Goal: Task Accomplishment & Management: Complete application form

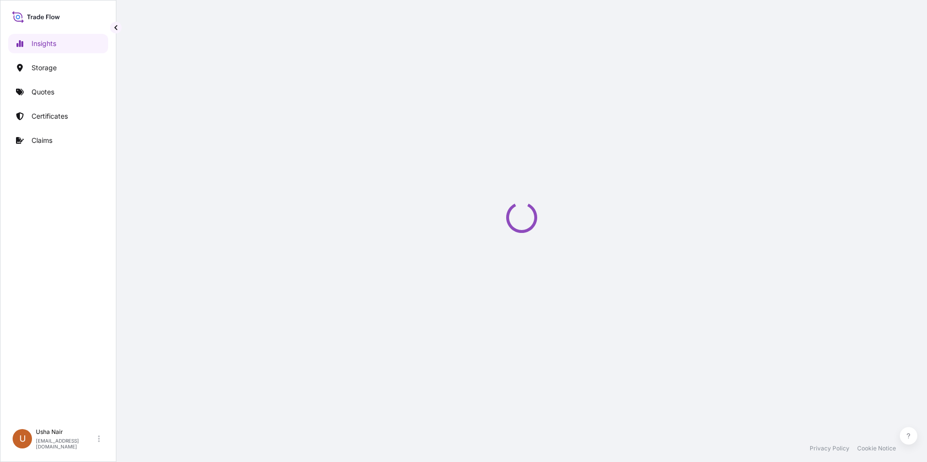
select select "2025"
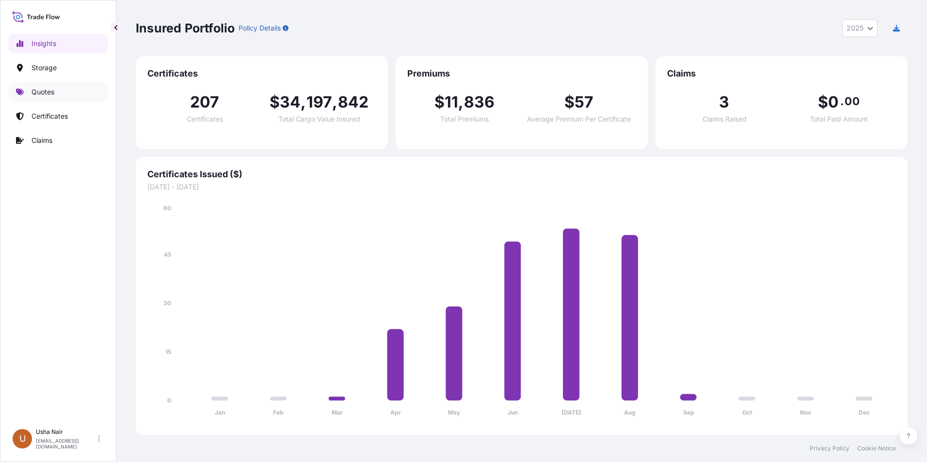
click at [49, 93] on p "Quotes" at bounding box center [42, 92] width 23 height 10
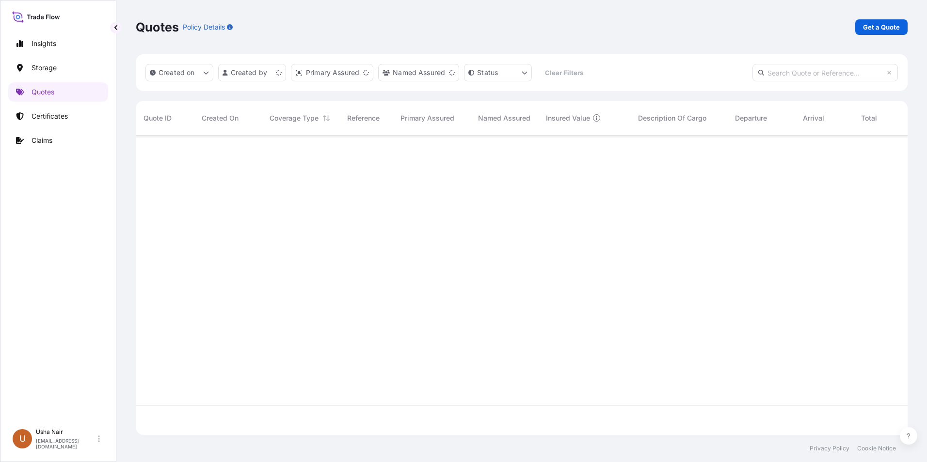
scroll to position [298, 764]
click at [69, 113] on link "Certificates" at bounding box center [58, 116] width 100 height 19
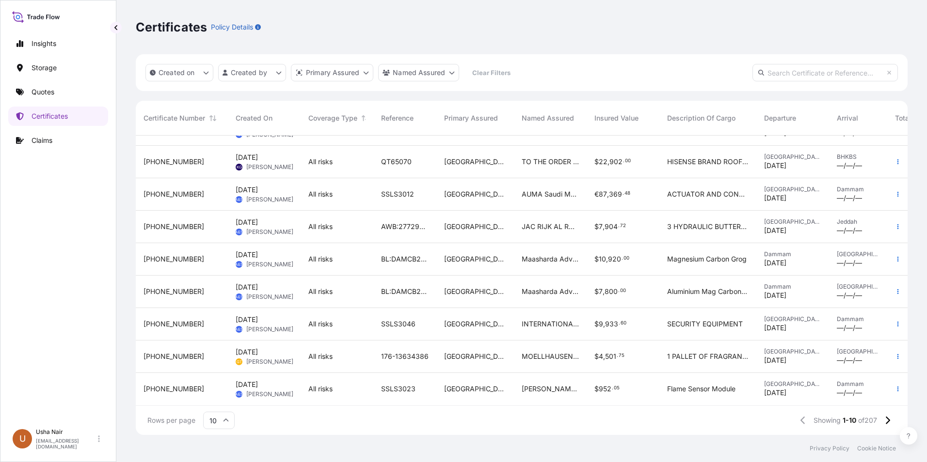
scroll to position [62, 0]
click at [227, 421] on icon at bounding box center [226, 421] width 6 height 6
click at [222, 374] on div "25" at bounding box center [219, 373] width 24 height 18
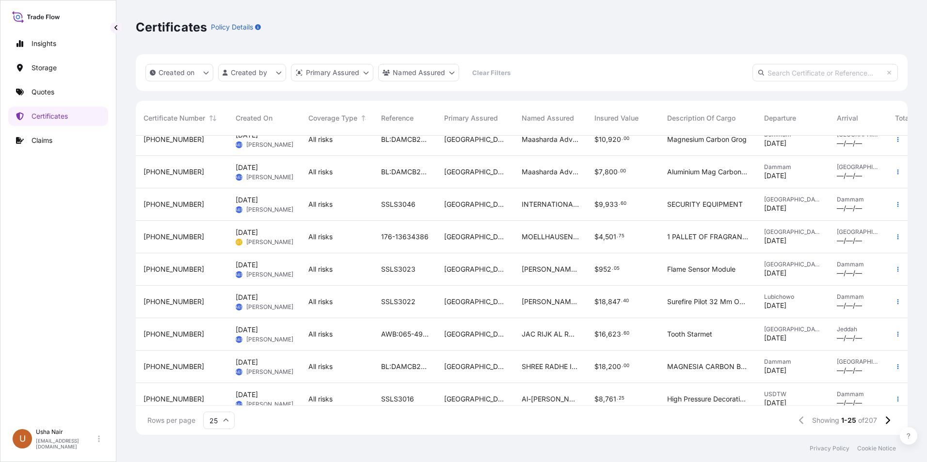
scroll to position [194, 0]
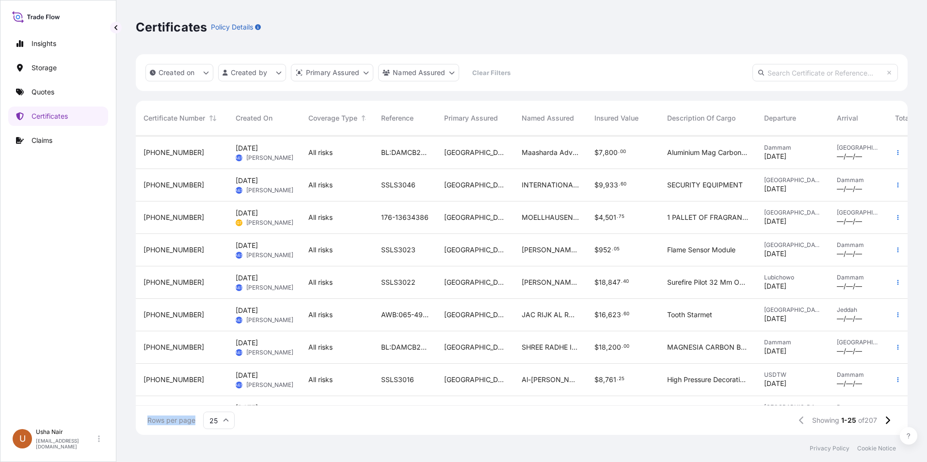
click at [899, 395] on div at bounding box center [897, 348] width 19 height 812
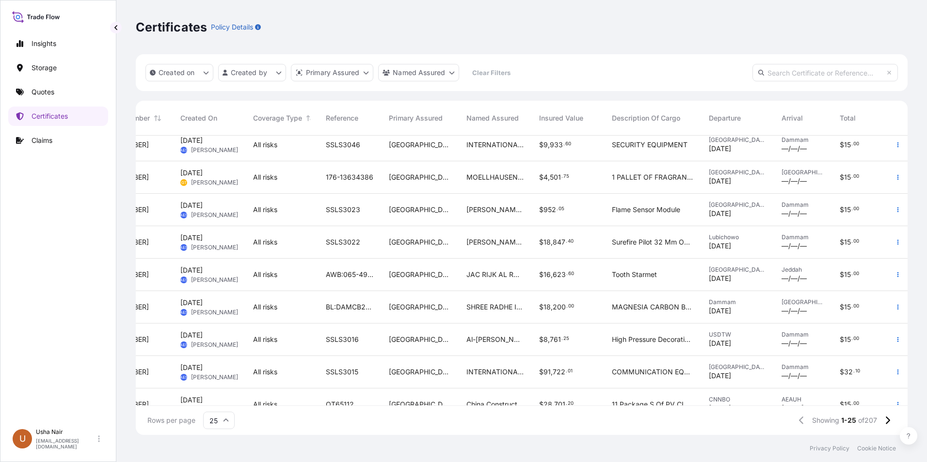
click at [898, 395] on div at bounding box center [897, 405] width 19 height 32
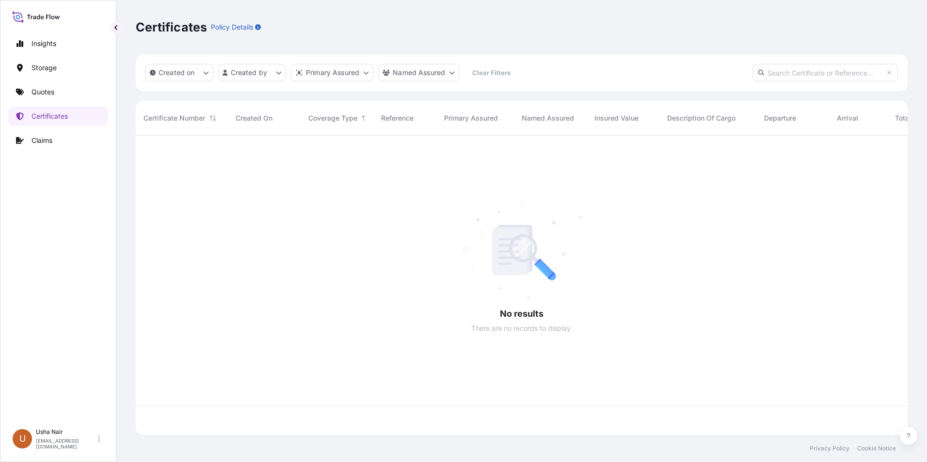
scroll to position [298, 764]
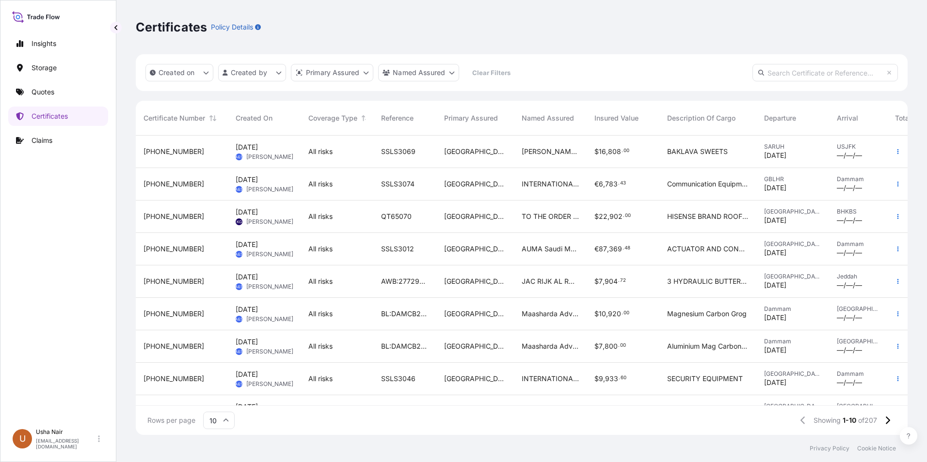
click at [221, 422] on input "10" at bounding box center [218, 420] width 31 height 17
click at [225, 394] on div "50" at bounding box center [219, 394] width 24 height 18
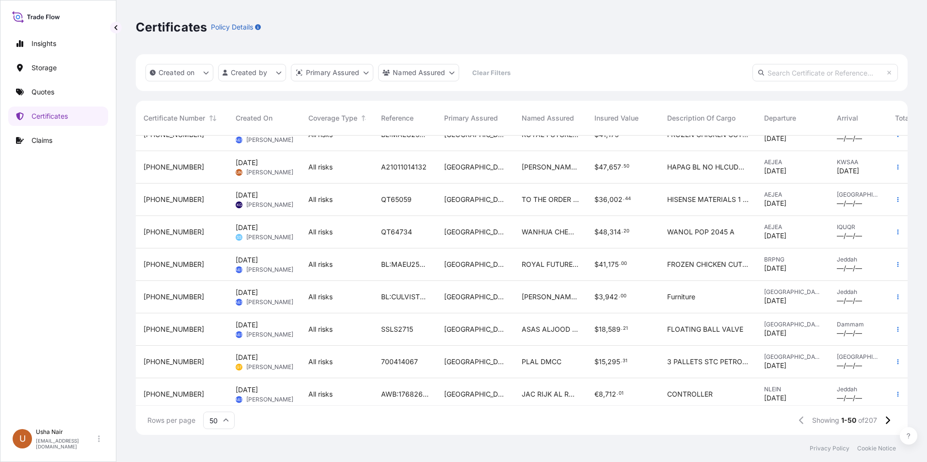
scroll to position [585, 0]
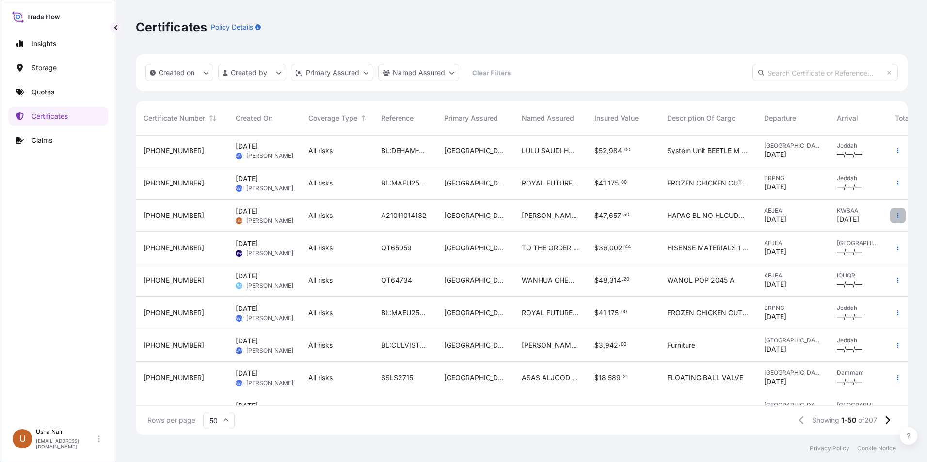
click at [895, 213] on icon "button" at bounding box center [898, 216] width 6 height 6
click at [860, 219] on p "Duplicate quote" at bounding box center [836, 218] width 50 height 10
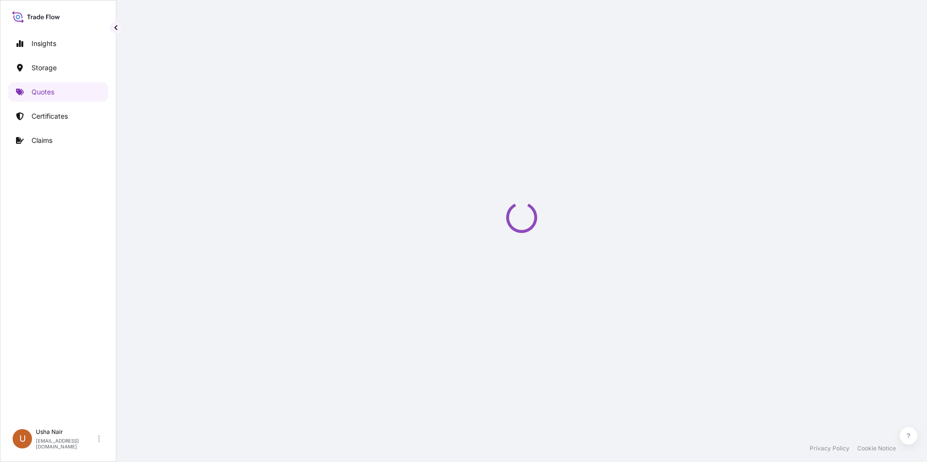
select select "Road / [GEOGRAPHIC_DATA]"
select select "Water"
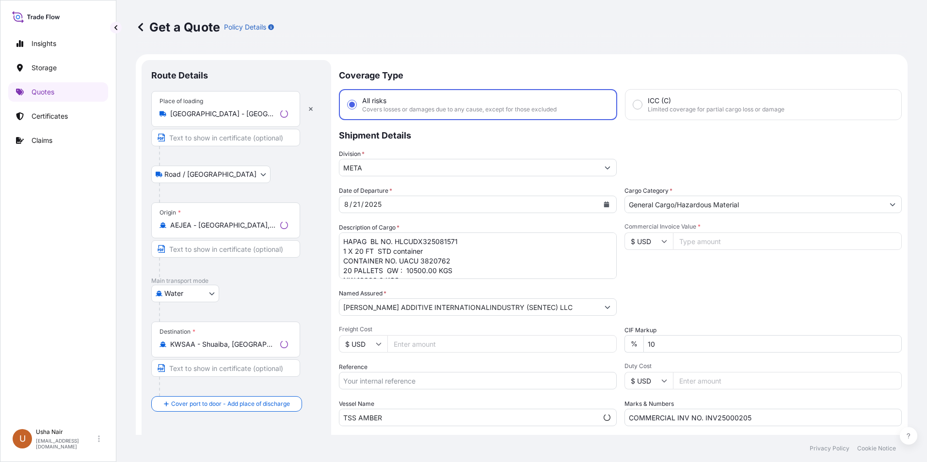
scroll to position [16, 0]
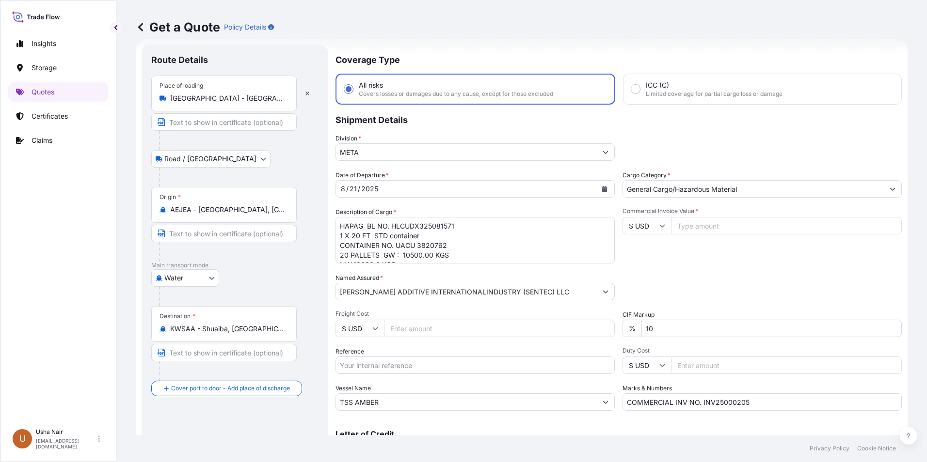
click at [602, 191] on icon "Calendar" at bounding box center [604, 189] width 5 height 6
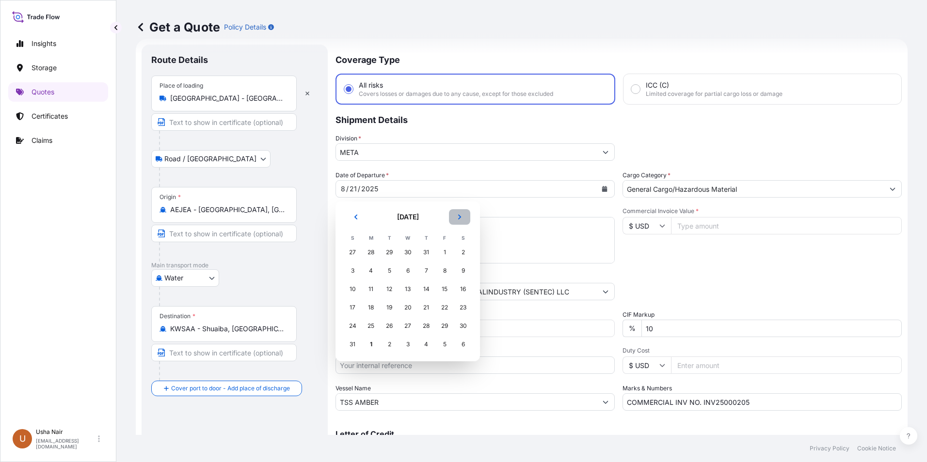
click at [457, 220] on icon "Next" at bounding box center [459, 217] width 6 height 6
click at [428, 254] on div "4" at bounding box center [425, 252] width 17 height 17
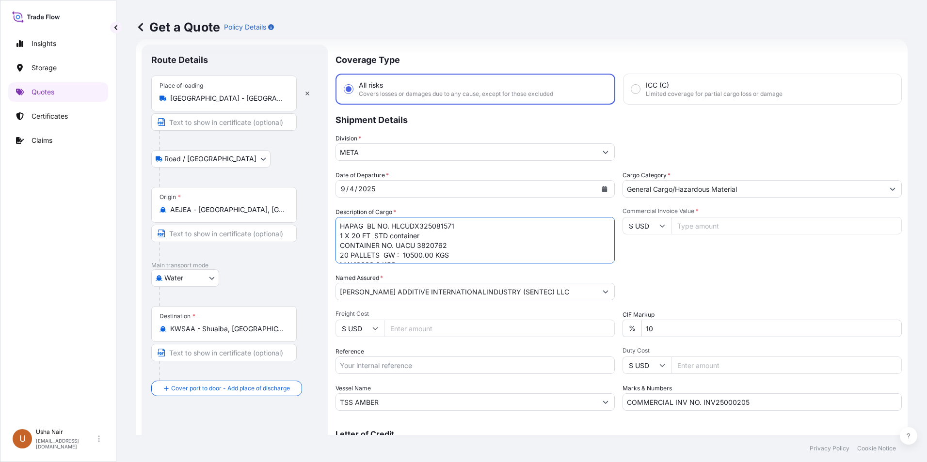
drag, startPoint x: 467, startPoint y: 227, endPoint x: 392, endPoint y: 227, distance: 75.1
click at [392, 227] on textarea "HAPAG BL NO. HLCUDX325081571 1 X 20 FT STD container CONTAINER NO. UACU 3820762…" at bounding box center [474, 240] width 279 height 47
paste textarea "54608"
drag, startPoint x: 341, startPoint y: 235, endPoint x: 502, endPoint y: 293, distance: 170.9
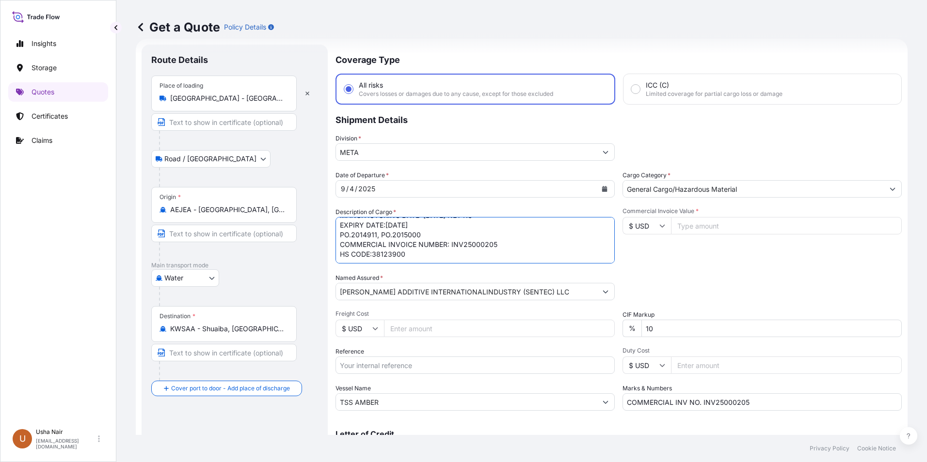
click at [502, 293] on div "Date of Departure * [DATE] Cargo Category * General Cargo/Hazardous Material De…" at bounding box center [618, 291] width 566 height 240
paste textarea "HAMU 1875038 40 PALLETS 21000.00 SEAL: MJ EQ 6888 NDB (PE-108-AD) KG FT5115 LOT…"
click at [417, 252] on textarea "HAPAG BL NO. HLCUDX325081571 1 X 20 FT STD container CONTAINER NO. UACU 3820762…" at bounding box center [474, 240] width 279 height 47
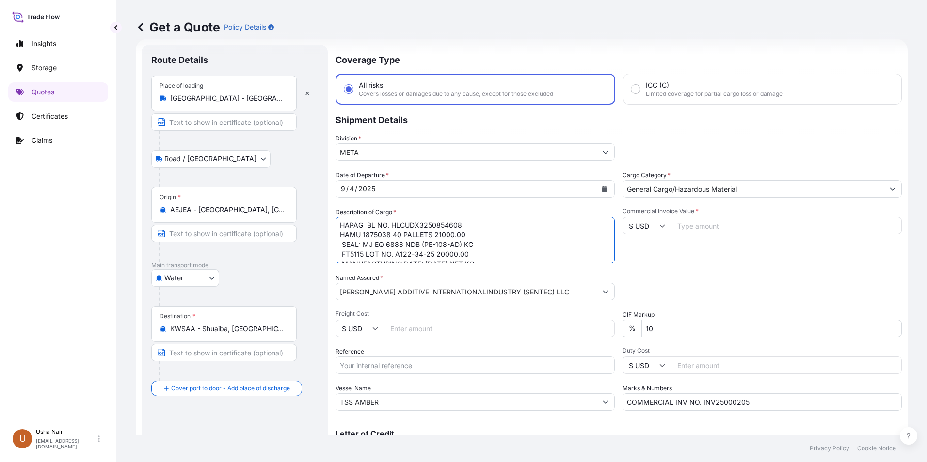
scroll to position [0, 0]
click at [435, 238] on textarea "HAPAG BL NO. HLCUDX325081571 1 X 20 FT STD container CONTAINER NO. UACU 3820762…" at bounding box center [474, 240] width 279 height 47
click at [472, 246] on textarea "HAPAG BL NO. HLCUDX325081571 1 X 20 FT STD container CONTAINER NO. UACU 3820762…" at bounding box center [474, 240] width 279 height 47
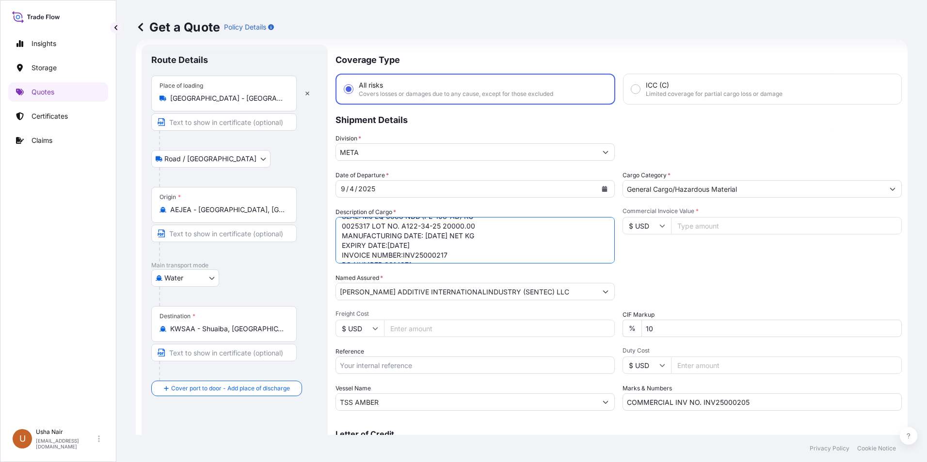
drag, startPoint x: 465, startPoint y: 237, endPoint x: 494, endPoint y: 236, distance: 29.1
click at [494, 236] on textarea "HAPAG BL NO. HLCUDX325081571 1 X 20 FT STD container CONTAINER NO. UACU 3820762…" at bounding box center [474, 240] width 279 height 47
click at [440, 229] on textarea "HAPAG BL NO. HLCUDX325081571 1 X 20 FT STD container CONTAINER NO. UACU 3820762…" at bounding box center [474, 240] width 279 height 47
paste textarea "NET KG"
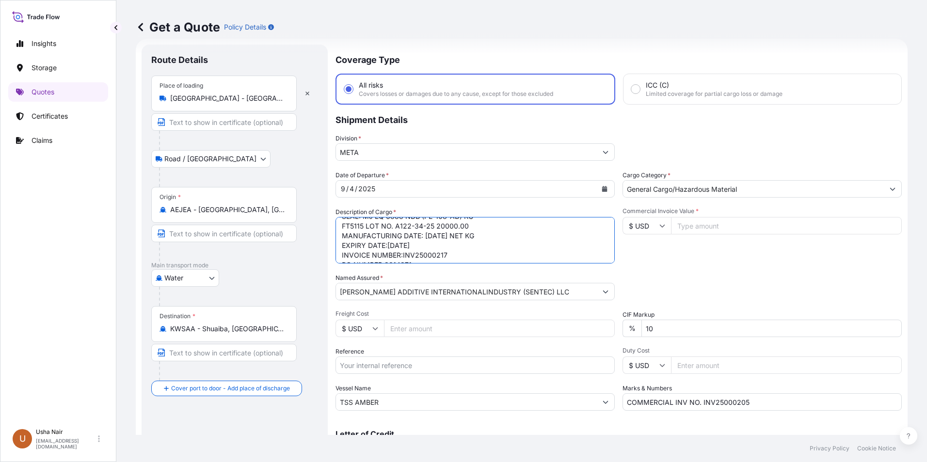
drag, startPoint x: 464, startPoint y: 238, endPoint x: 489, endPoint y: 237, distance: 25.7
click at [489, 237] on textarea "HAPAG BL NO. HLCUDX325081571 1 X 20 FT STD container CONTAINER NO. UACU 3820762…" at bounding box center [474, 240] width 279 height 47
drag, startPoint x: 434, startPoint y: 229, endPoint x: 427, endPoint y: 232, distance: 6.9
click at [433, 229] on textarea "HAPAG BL NO. HLCUDX325081571 1 X 20 FT STD container CONTAINER NO. UACU 3820762…" at bounding box center [474, 240] width 279 height 47
paste textarea "NET KG"
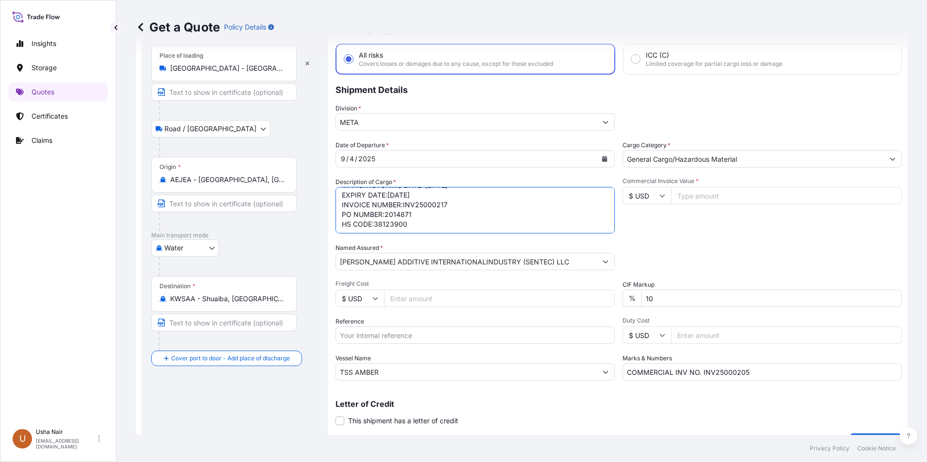
scroll to position [69, 0]
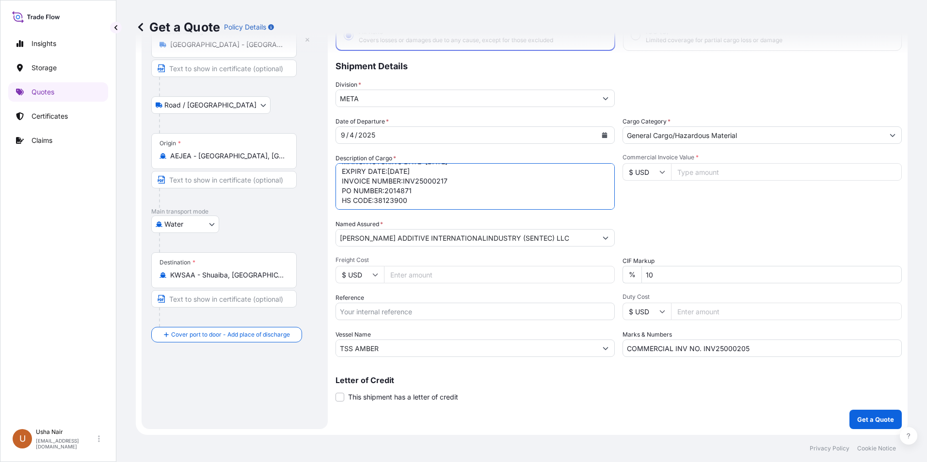
type textarea "HAPAG BL NO. HLCUDX3250854608 HAMU 1875038 40 PALLETS GW-21000.00 SEAL: MJ EQ 6…"
click at [423, 280] on input "Freight Cost" at bounding box center [499, 274] width 231 height 17
type input "138000"
click at [717, 176] on input "Commercial Invoice Value *" at bounding box center [786, 171] width 231 height 17
type input "138000"
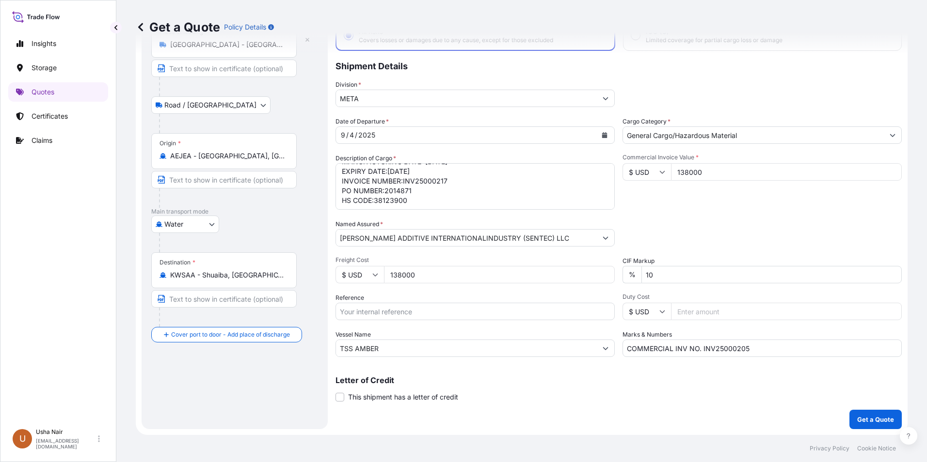
click at [442, 281] on input "138000" at bounding box center [499, 274] width 231 height 17
drag, startPoint x: 442, startPoint y: 281, endPoint x: 320, endPoint y: 272, distance: 122.4
click at [320, 272] on form "Route Details Place of loading [GEOGRAPHIC_DATA] - [GEOGRAPHIC_DATA] Road / [GE…" at bounding box center [521, 210] width 771 height 450
type input "5230"
click at [430, 347] on input "TSS AMBER" at bounding box center [466, 348] width 261 height 17
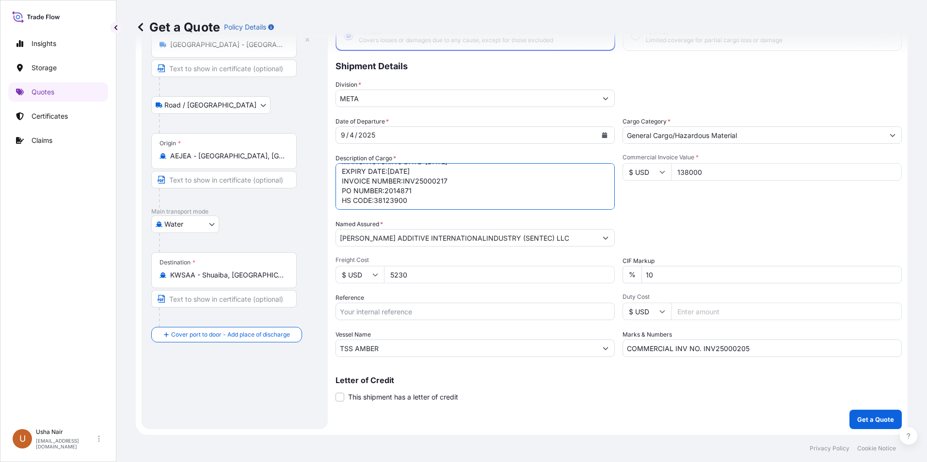
click at [408, 200] on textarea "HAPAG BL NO. HLCUDX325081571 1 X 20 FT STD container CONTAINER NO. UACU 3820762…" at bounding box center [474, 186] width 279 height 47
paste textarea "80 PALLETS 42000.00 KG 40000.00 N"
click at [381, 174] on textarea "HAPAG BL NO. HLCUDX325081571 1 X 20 FT STD container CONTAINER NO. UACU 3820762…" at bounding box center [474, 186] width 279 height 47
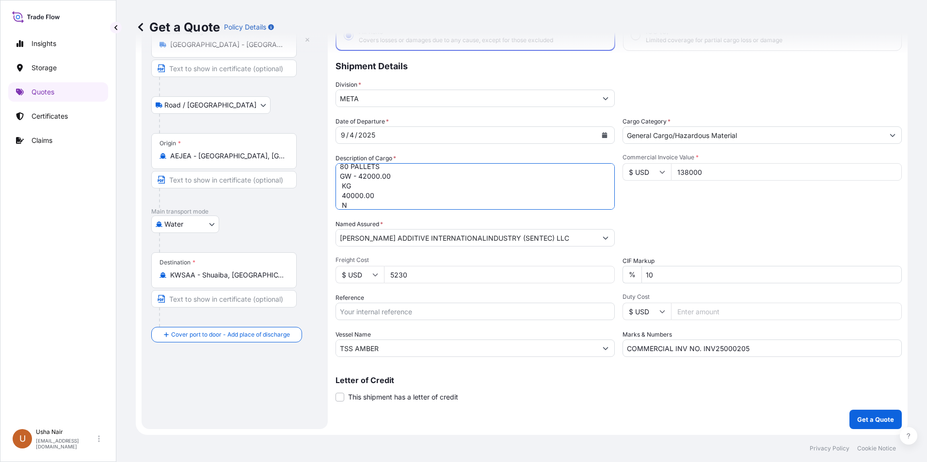
click at [341, 186] on textarea "HAPAG BL NO. HLCUDX325081571 1 X 20 FT STD container CONTAINER NO. UACU 3820762…" at bounding box center [474, 186] width 279 height 47
click at [397, 191] on textarea "HAPAG BL NO. HLCUDX325081571 1 X 20 FT STD container CONTAINER NO. UACU 3820762…" at bounding box center [474, 186] width 279 height 47
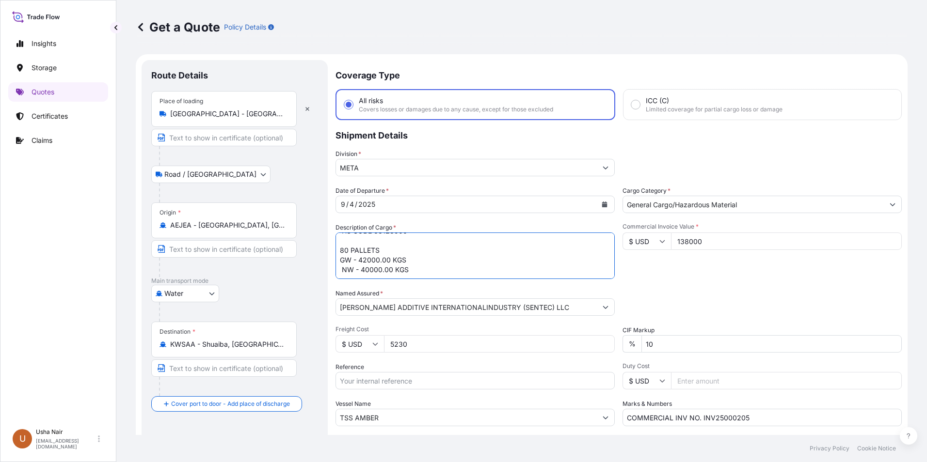
scroll to position [69, 0]
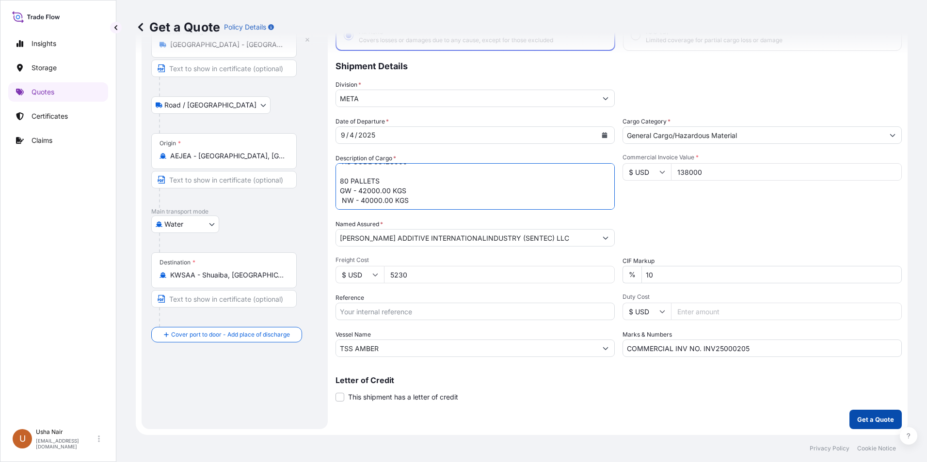
type textarea "HAPAG BL NO. HLCUDX3250854608 HAMU 1875038 40 PALLETS GW-21000.00 SEAL: MJ EQ 6…"
click at [874, 416] on p "Get a Quote" at bounding box center [875, 420] width 37 height 10
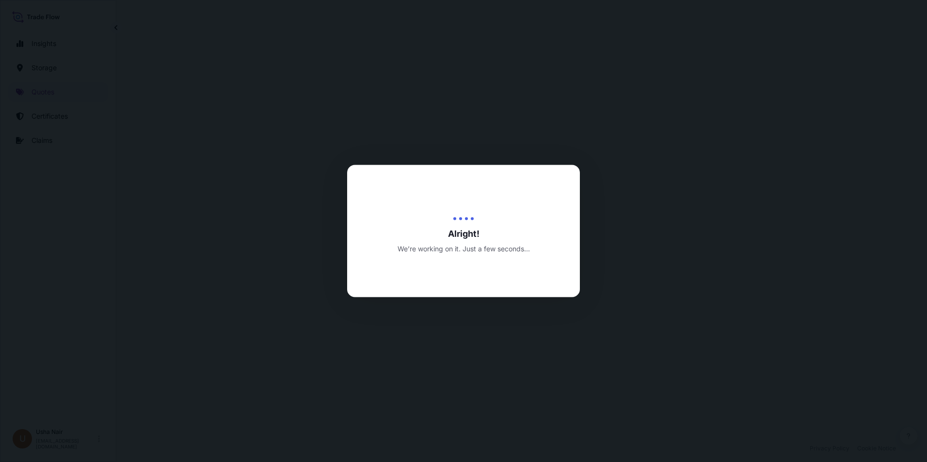
select select "Road / [GEOGRAPHIC_DATA]"
select select "Water"
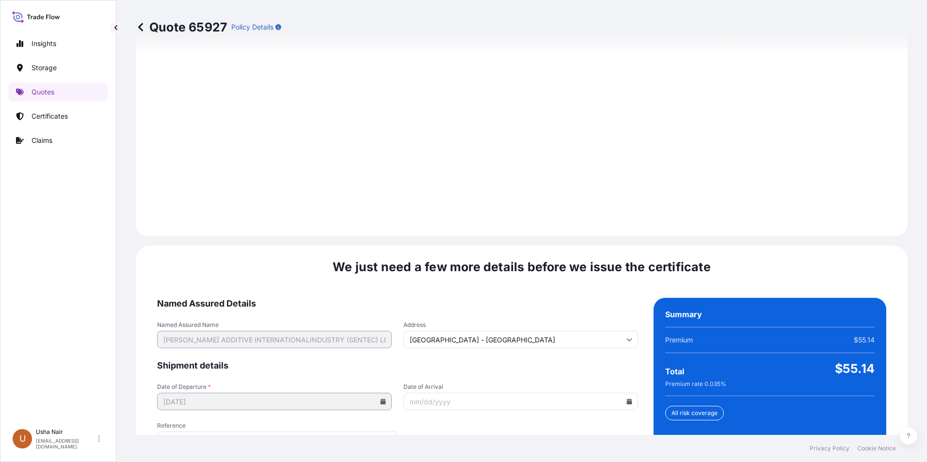
scroll to position [1413, 0]
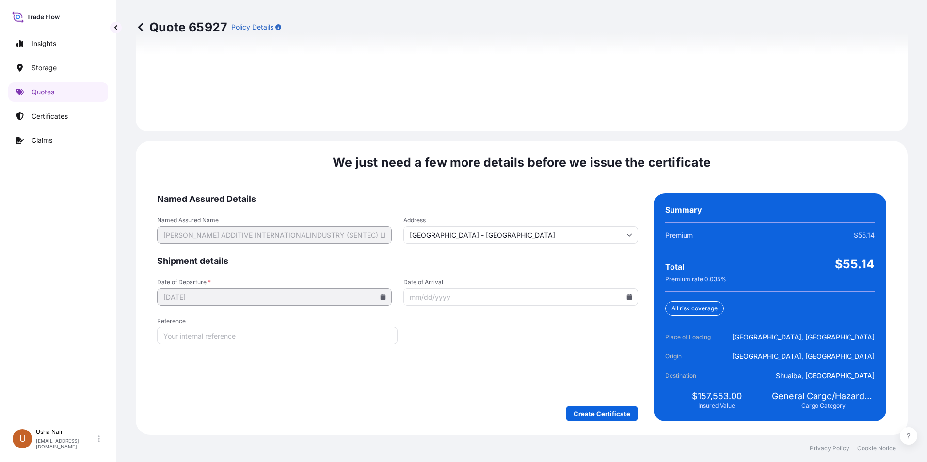
click at [627, 297] on icon at bounding box center [629, 297] width 5 height 6
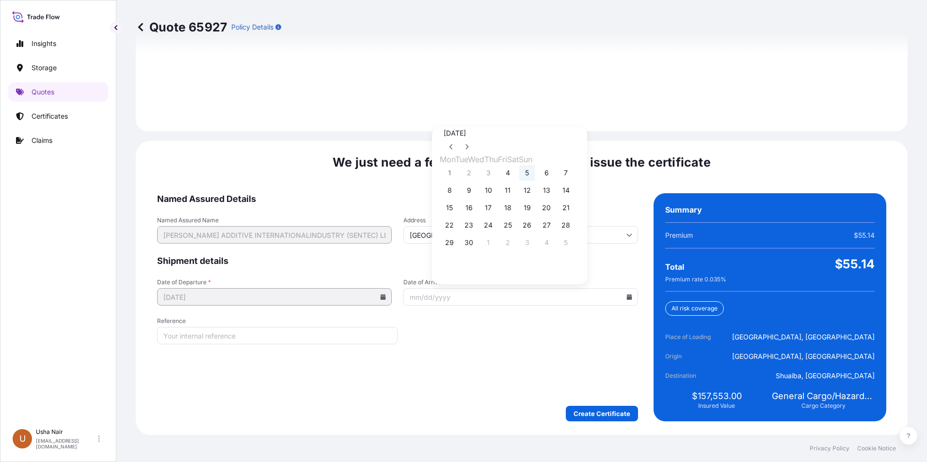
click at [535, 175] on button "5" at bounding box center [527, 173] width 16 height 16
type input "[DATE]"
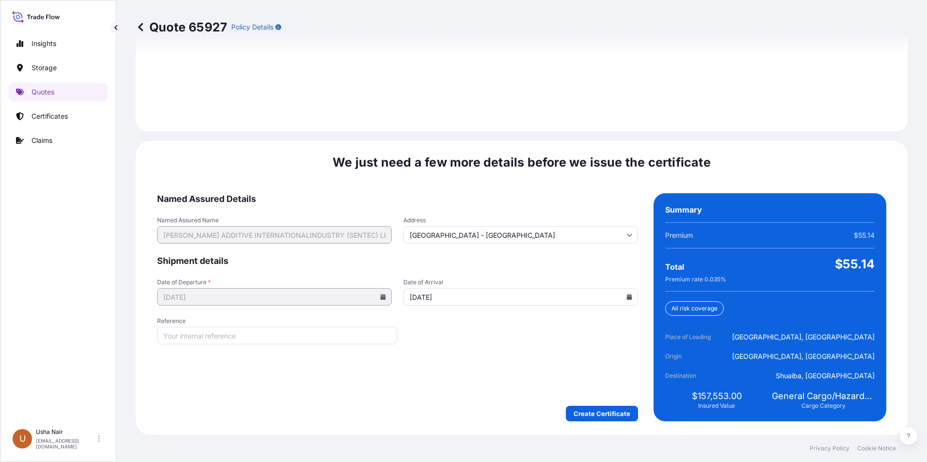
click at [277, 340] on input "Reference" at bounding box center [277, 335] width 240 height 17
type input "A21011014343"
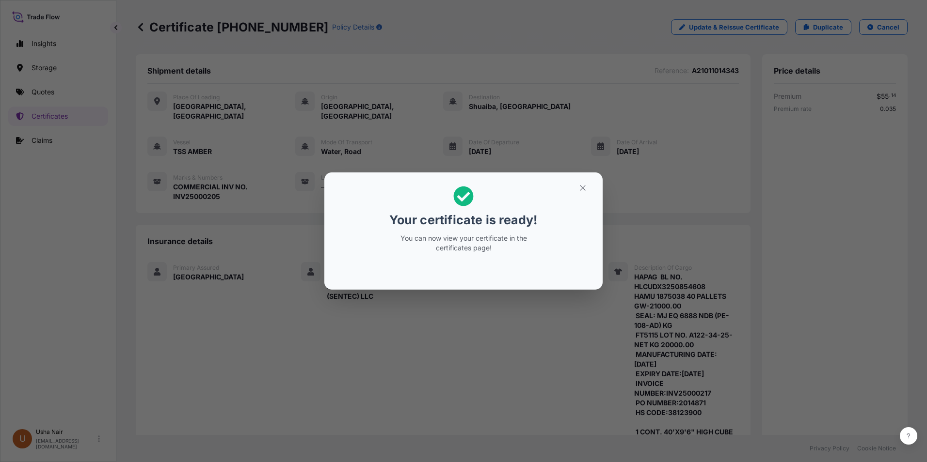
click at [459, 195] on icon at bounding box center [464, 197] width 20 height 20
click at [465, 198] on icon at bounding box center [463, 196] width 20 height 20
click at [584, 183] on button "button" at bounding box center [582, 188] width 24 height 16
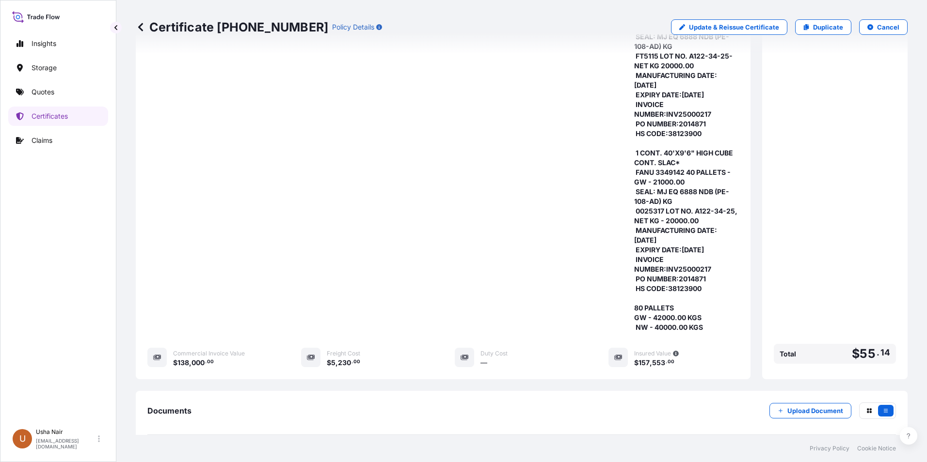
scroll to position [386, 0]
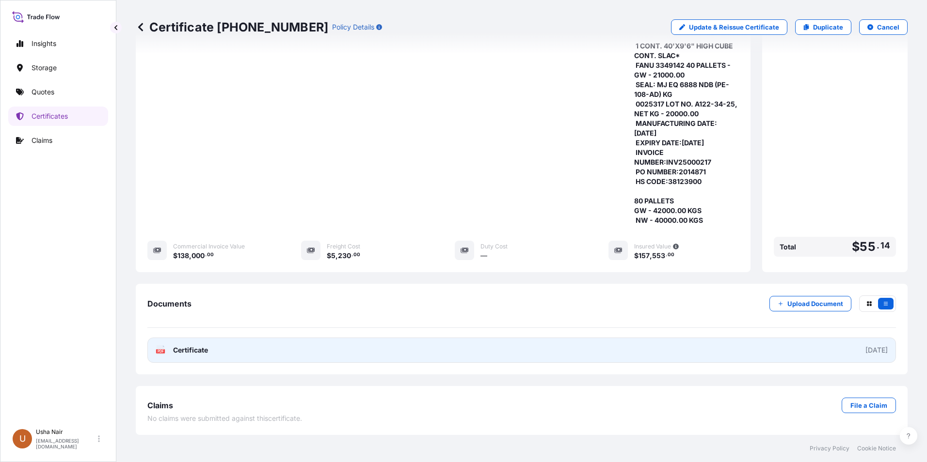
click at [172, 347] on div "PDF Certificate" at bounding box center [182, 351] width 52 height 10
